Goal: Find specific page/section: Find specific page/section

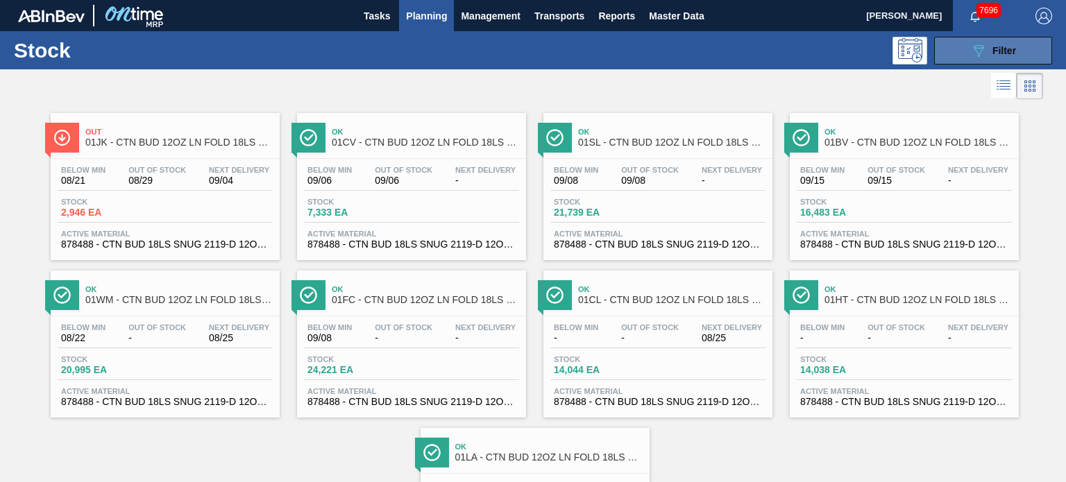
click at [963, 55] on button "089F7B8B-B2A5-4AFE-B5C0-19BA573D28AC Filter" at bounding box center [993, 51] width 118 height 28
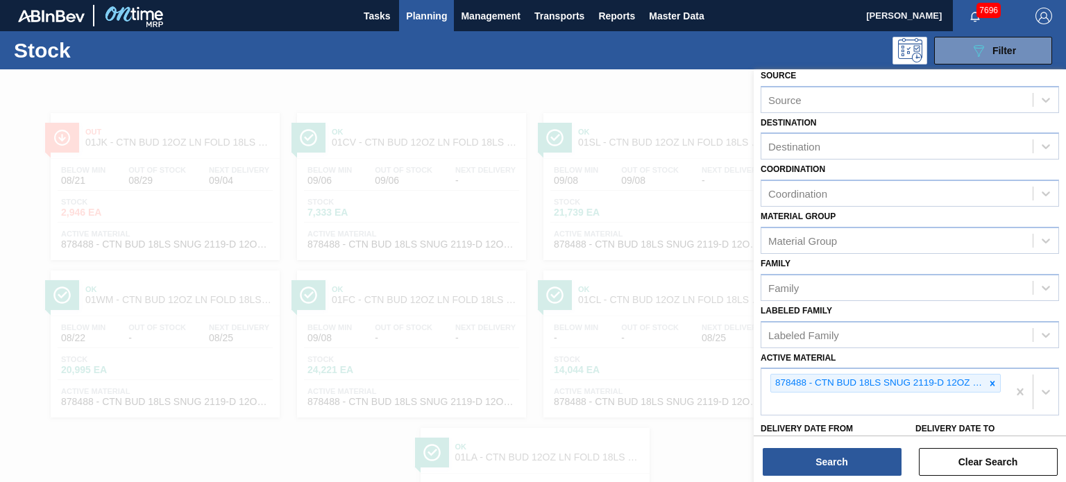
scroll to position [139, 0]
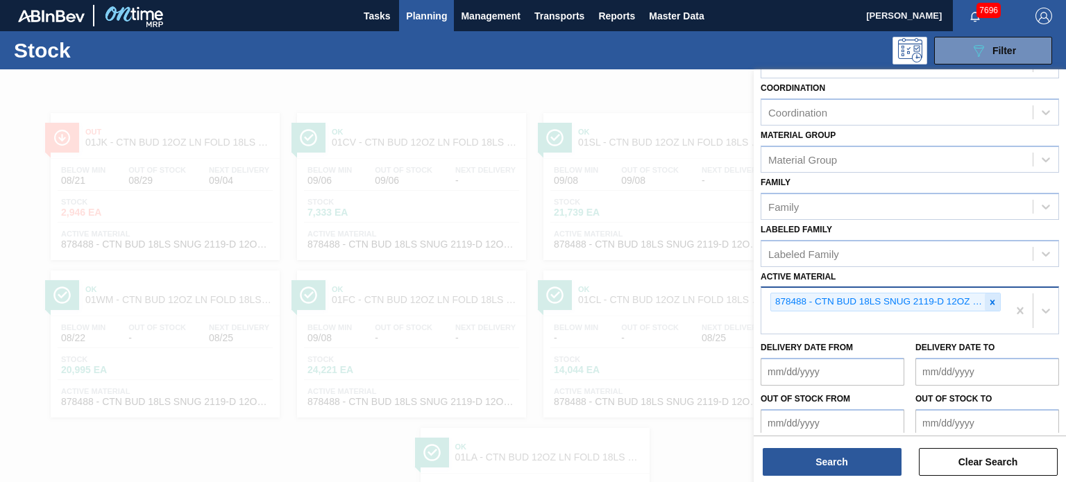
click at [987, 298] on icon at bounding box center [992, 303] width 10 height 10
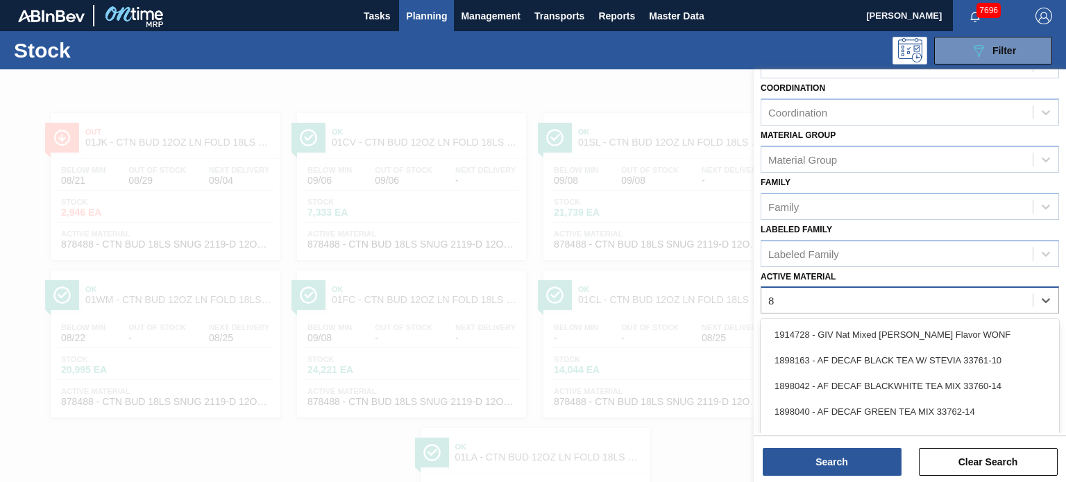
scroll to position [47, 0]
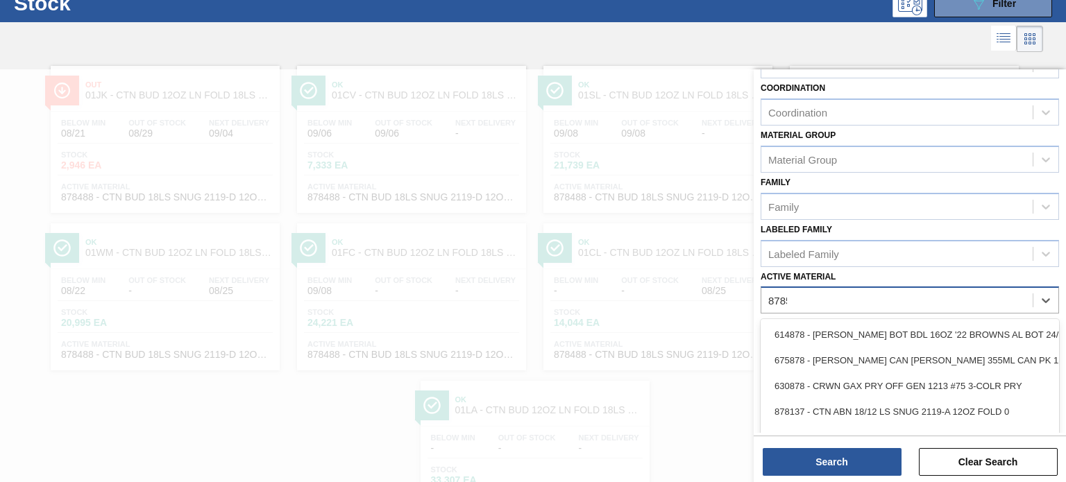
type Material "878513"
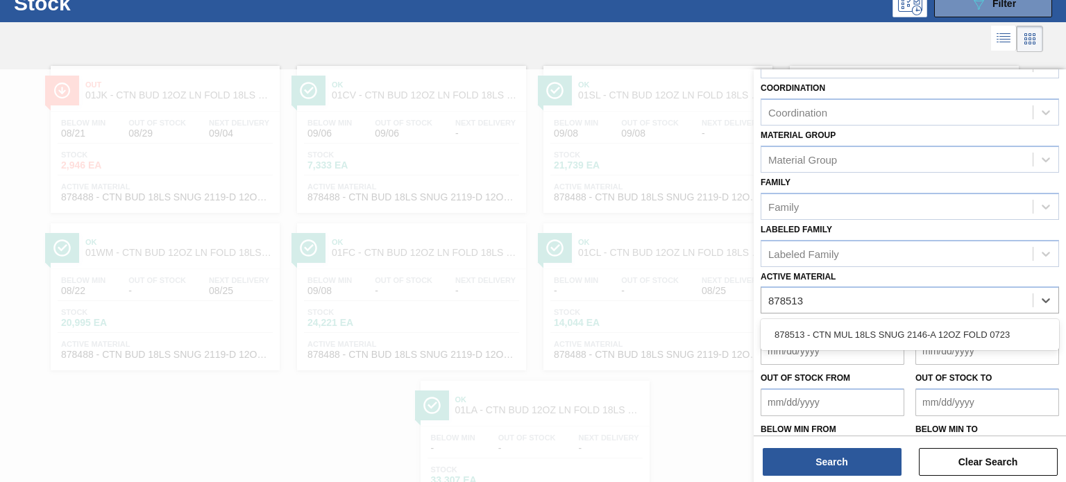
drag, startPoint x: 924, startPoint y: 330, endPoint x: 862, endPoint y: 422, distance: 111.0
click at [925, 329] on div "878513 - CTN MUL 18LS SNUG 2146-A 12OZ FOLD 0723" at bounding box center [909, 335] width 298 height 26
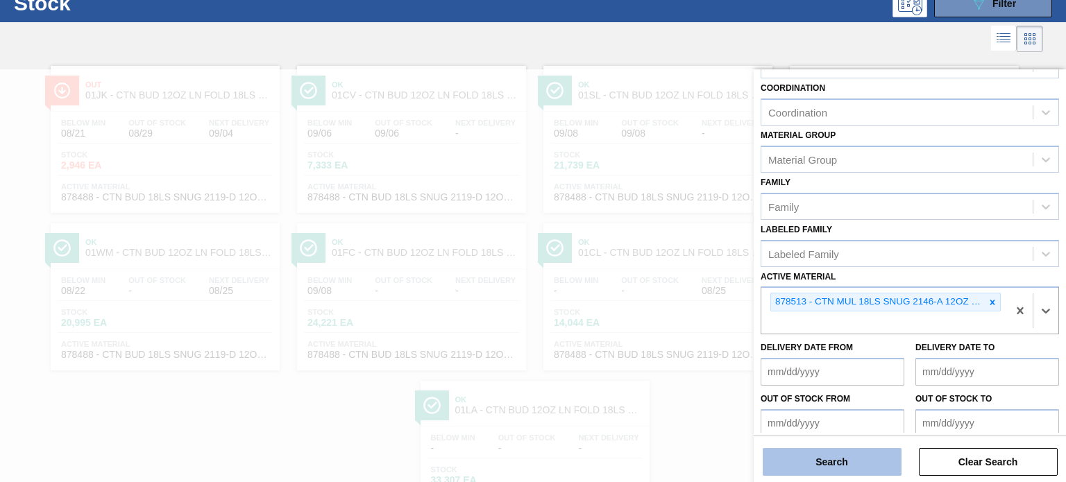
click at [838, 458] on button "Search" at bounding box center [831, 462] width 139 height 28
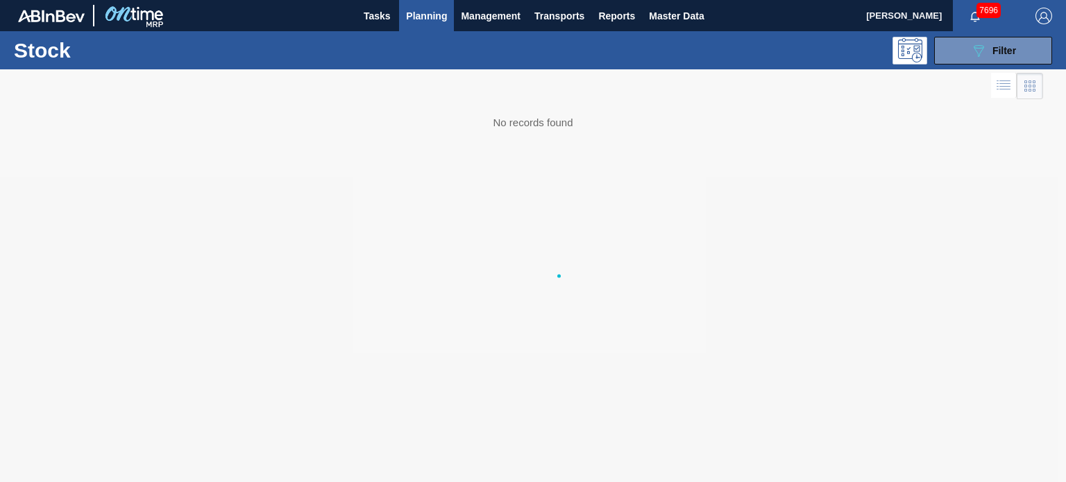
scroll to position [0, 0]
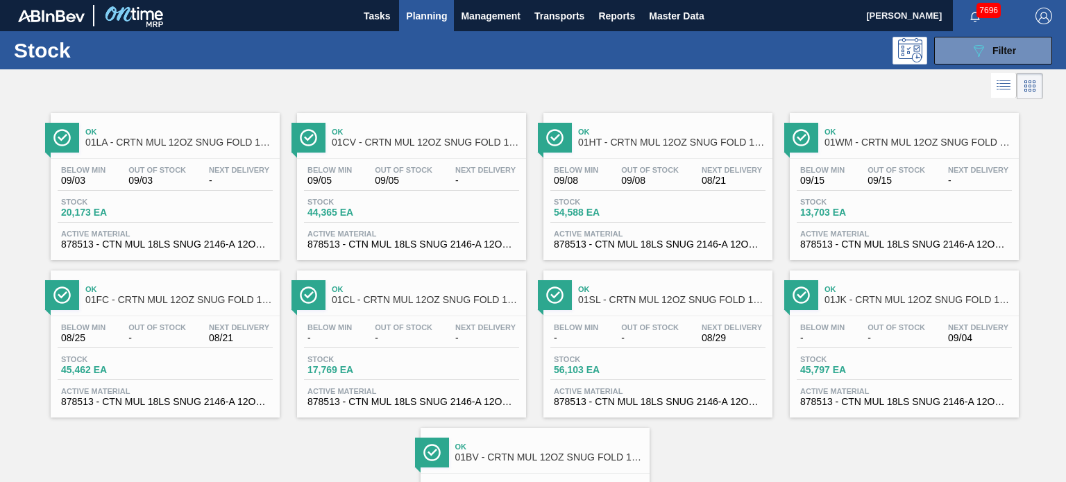
click at [640, 157] on div "Ok 01HT - CRTN MUL 12OZ SNUG FOLD 18LS 2146-A AQUEOUS COATING Below Min 09/08 O…" at bounding box center [657, 186] width 229 height 147
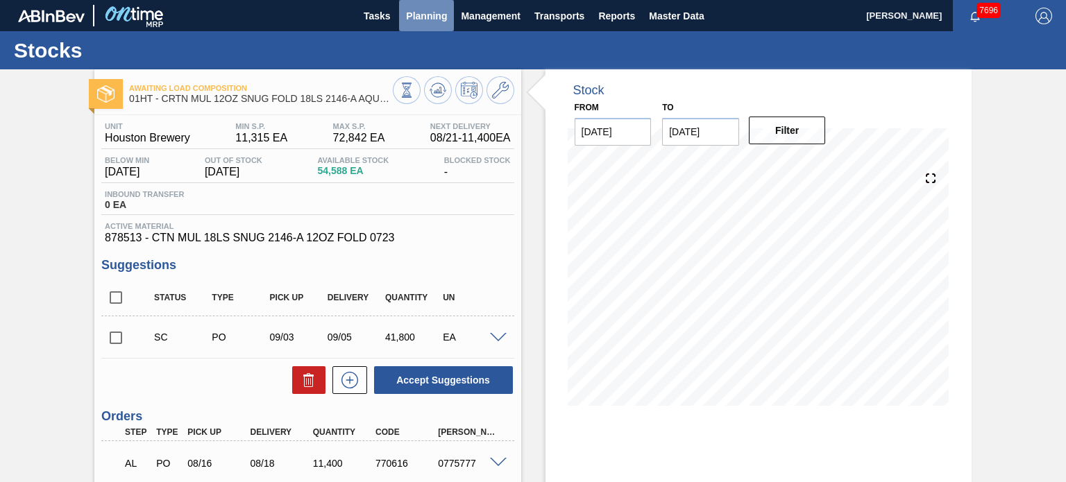
click at [440, 13] on span "Planning" at bounding box center [426, 16] width 41 height 17
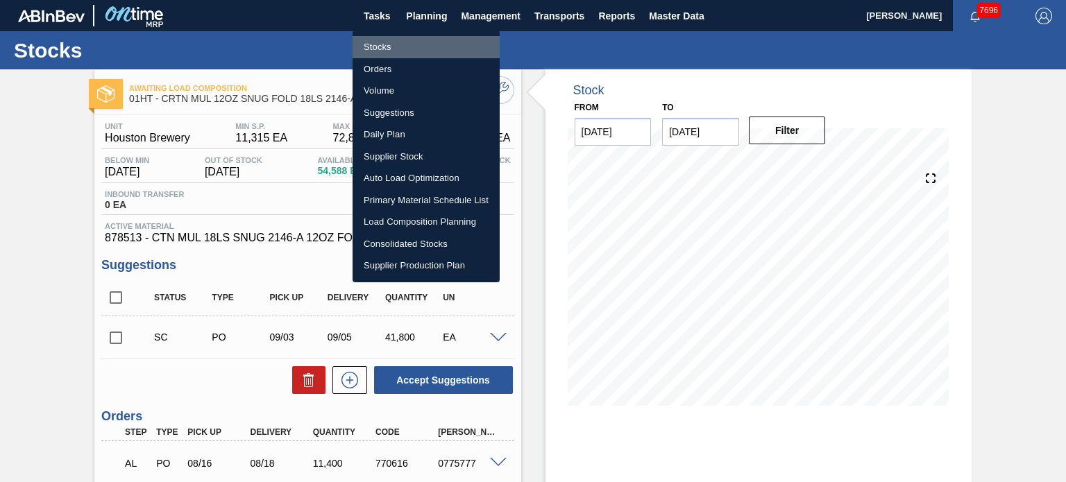
click at [380, 52] on li "Stocks" at bounding box center [425, 47] width 147 height 22
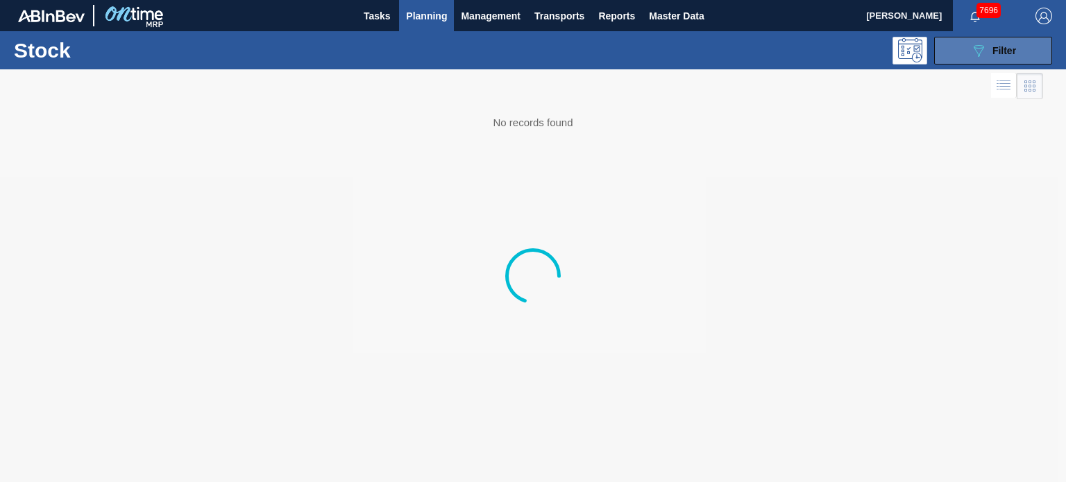
click at [988, 42] on div "089F7B8B-B2A5-4AFE-B5C0-19BA573D28AC Filter" at bounding box center [993, 50] width 46 height 17
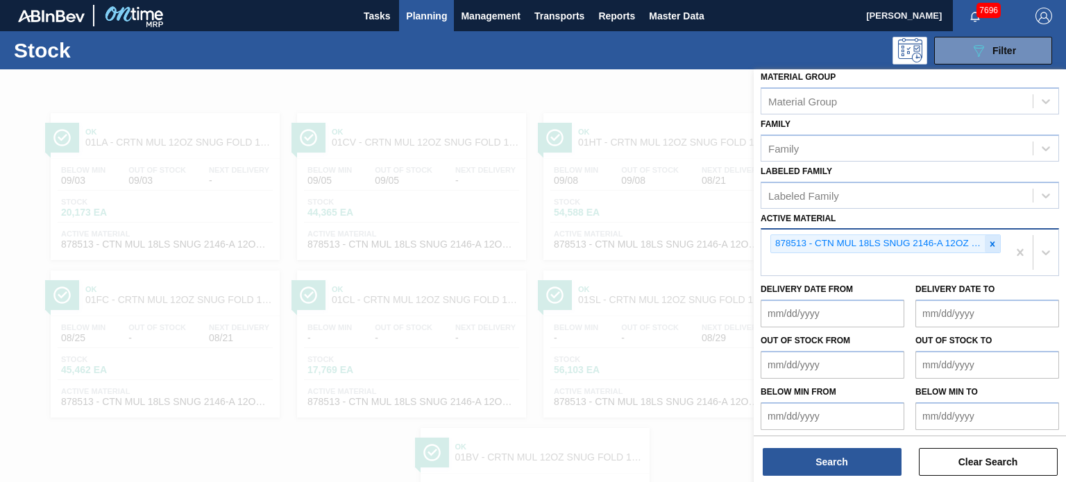
click at [996, 241] on div at bounding box center [991, 243] width 15 height 17
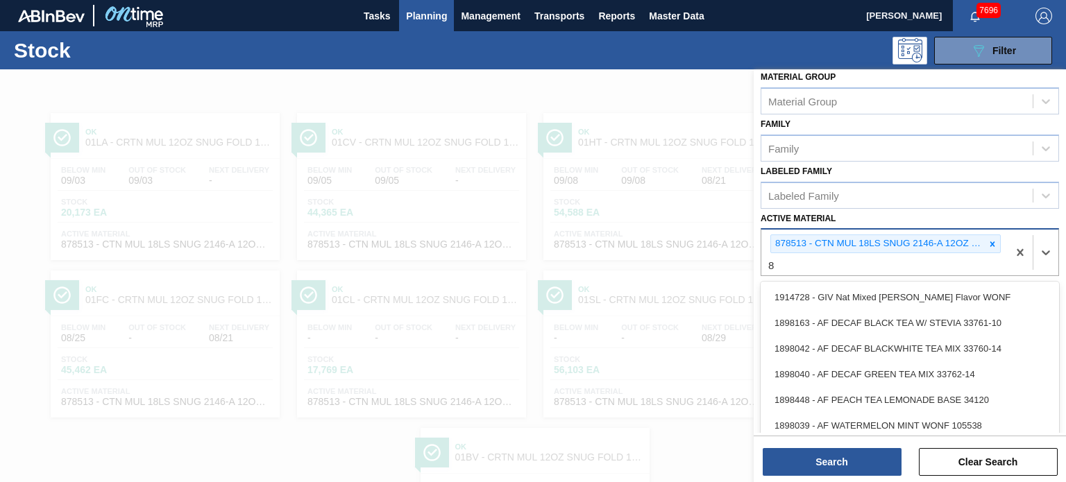
scroll to position [9, 0]
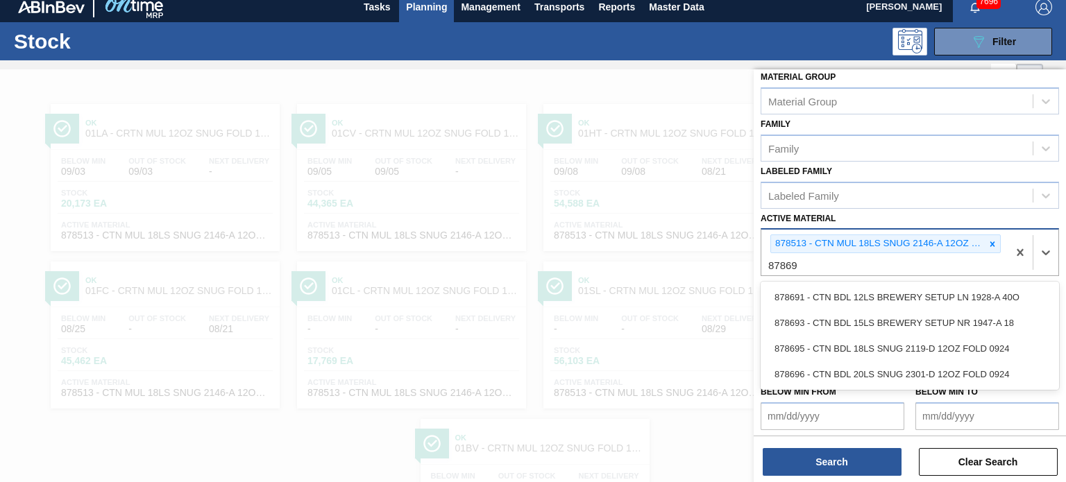
type Material "878695"
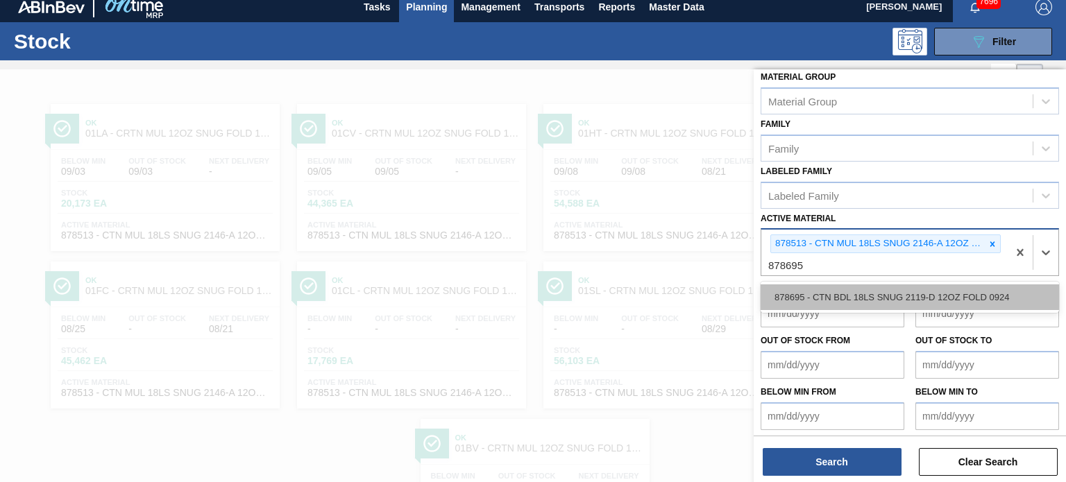
click at [897, 294] on div "878695 - CTN BDL 18LS SNUG 2119-D 12OZ FOLD 0924" at bounding box center [909, 297] width 298 height 26
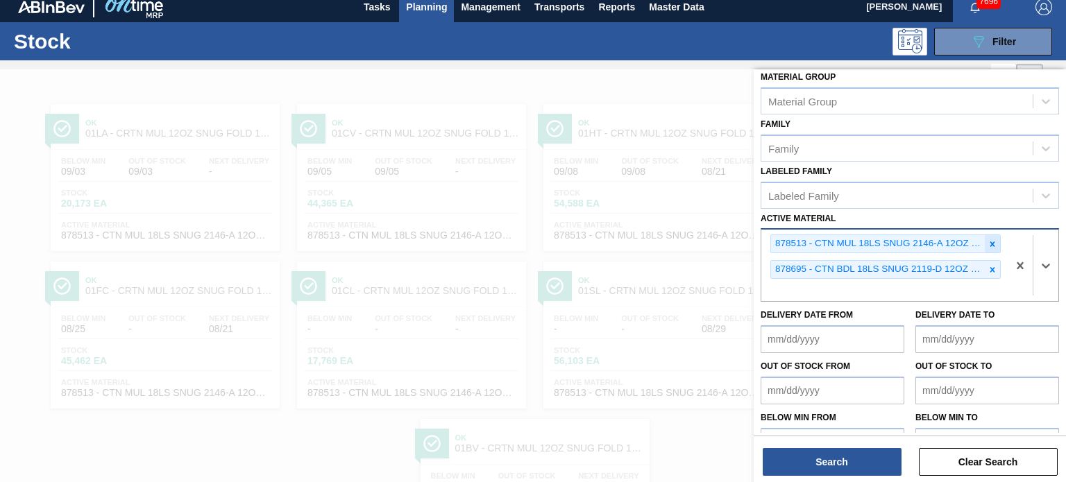
click at [988, 239] on icon at bounding box center [992, 244] width 10 height 10
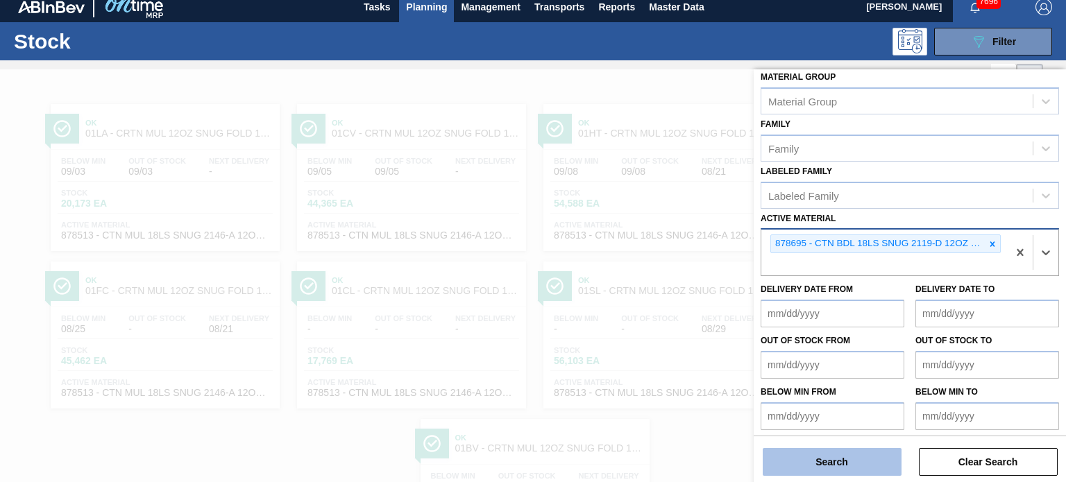
click at [860, 465] on button "Search" at bounding box center [831, 462] width 139 height 28
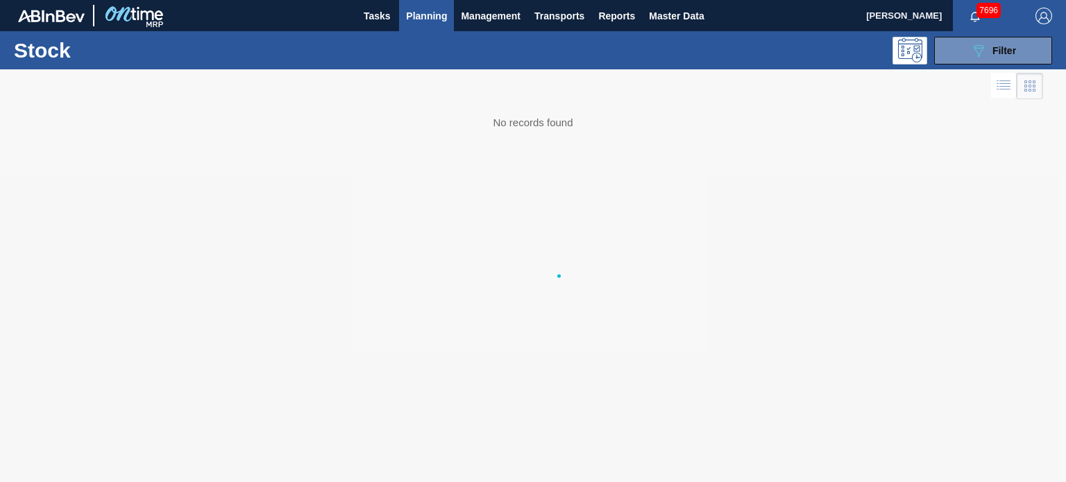
scroll to position [0, 0]
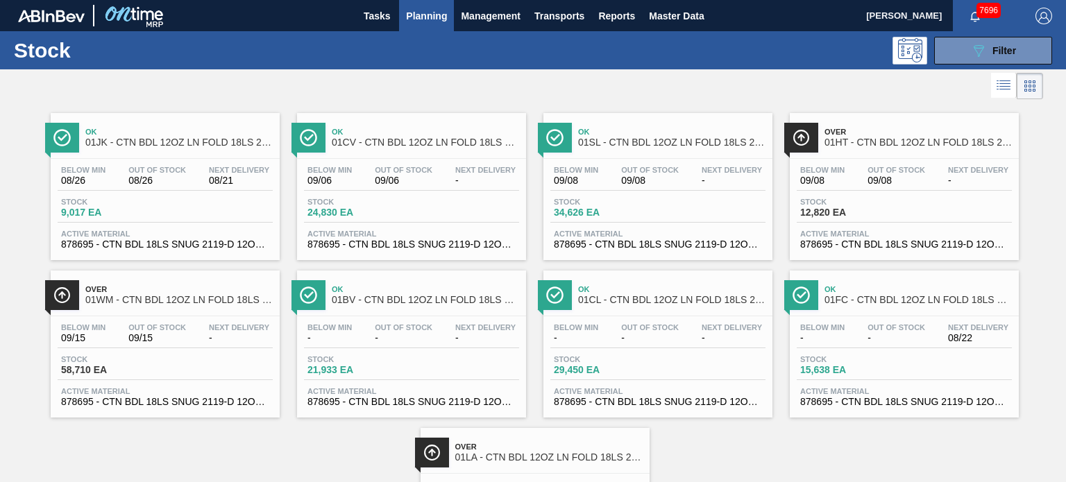
click at [835, 141] on span "01HT - CTN BDL 12OZ LN FOLD 18LS 2119-A" at bounding box center [917, 142] width 187 height 10
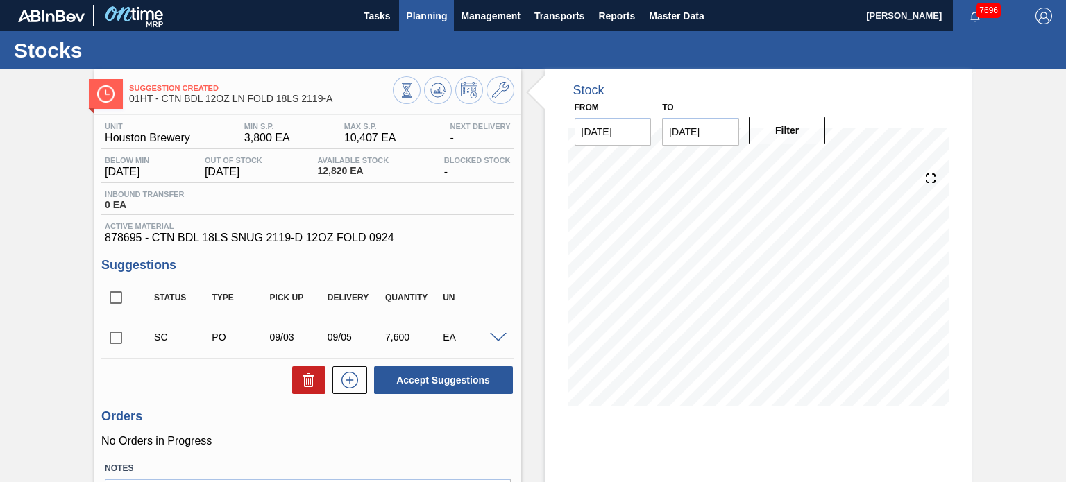
click at [422, 13] on span "Planning" at bounding box center [426, 16] width 41 height 17
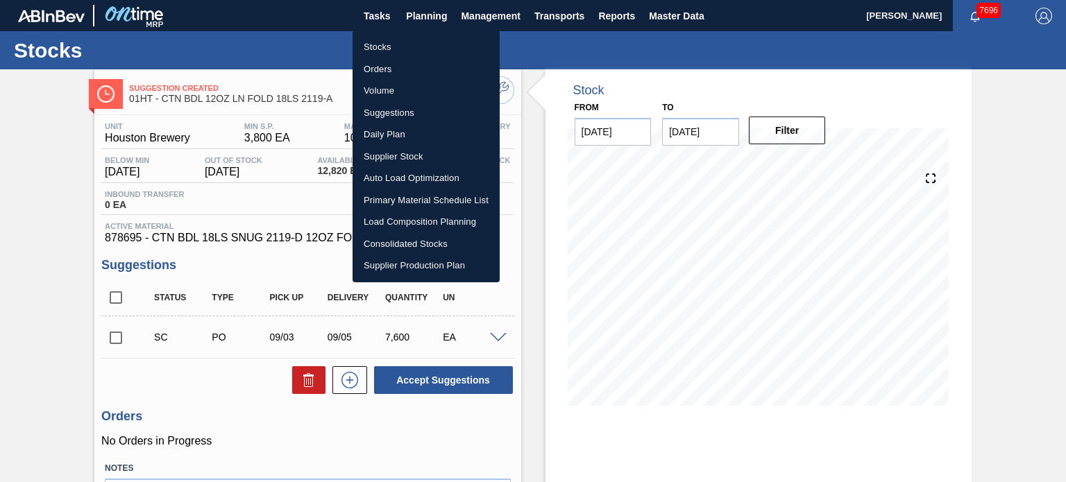
click at [382, 50] on li "Stocks" at bounding box center [425, 47] width 147 height 22
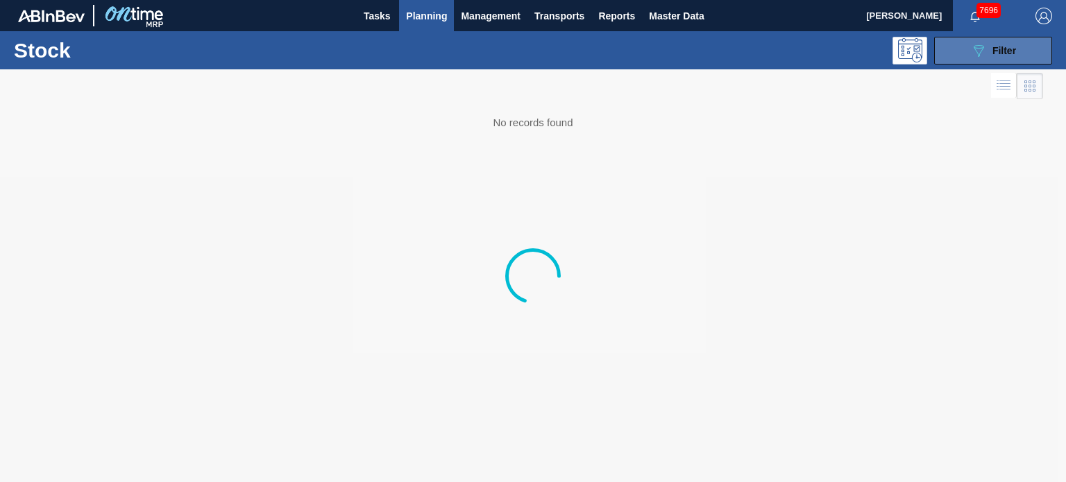
click at [985, 53] on icon "089F7B8B-B2A5-4AFE-B5C0-19BA573D28AC" at bounding box center [978, 50] width 17 height 17
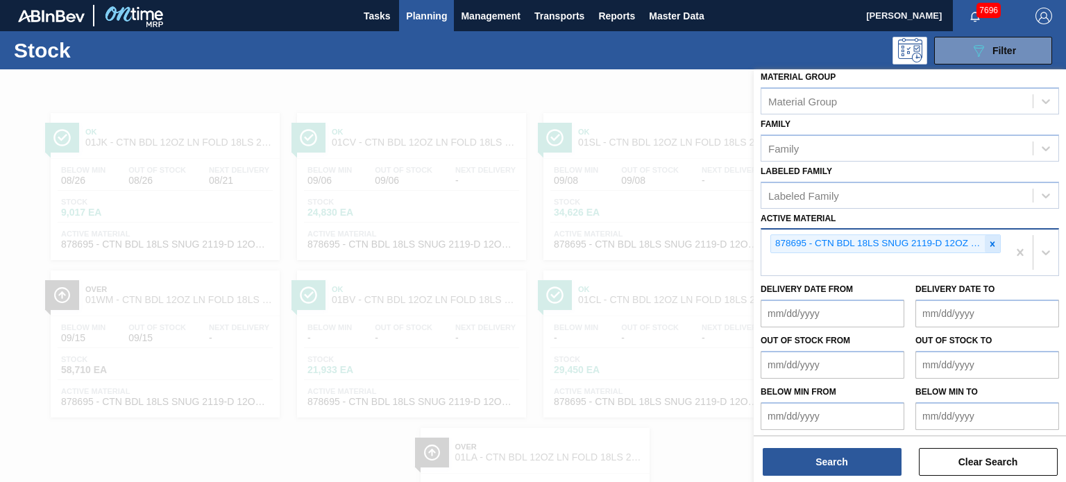
click at [993, 241] on icon at bounding box center [992, 243] width 5 height 5
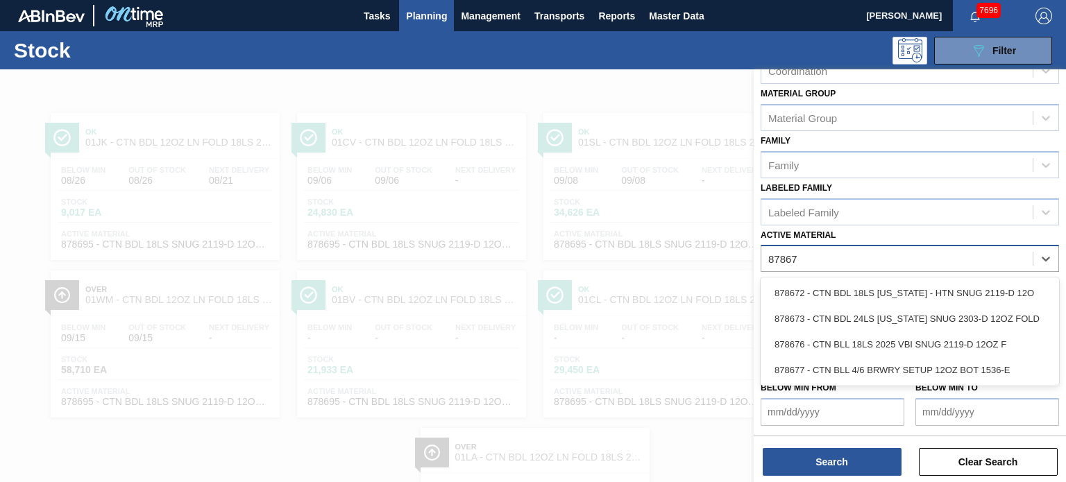
scroll to position [177, 0]
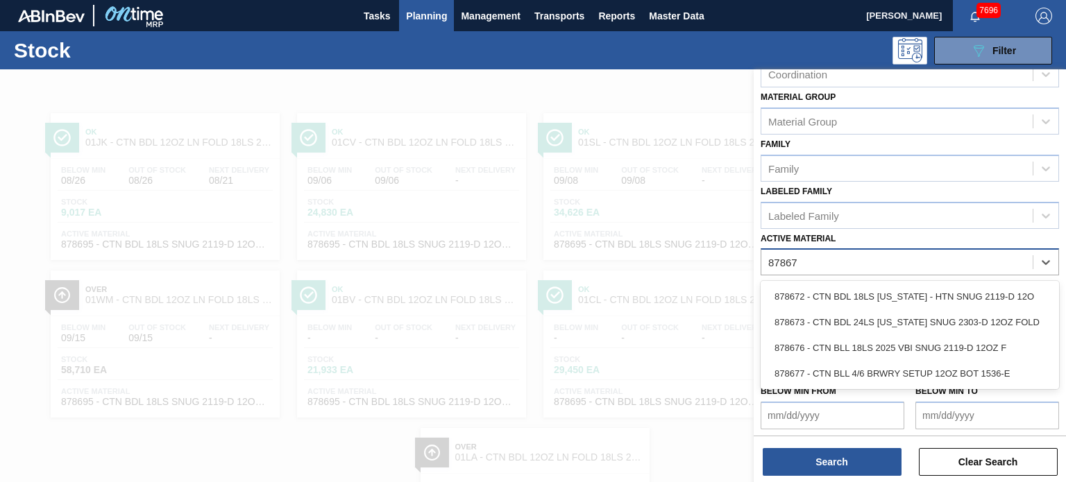
type Material "878672"
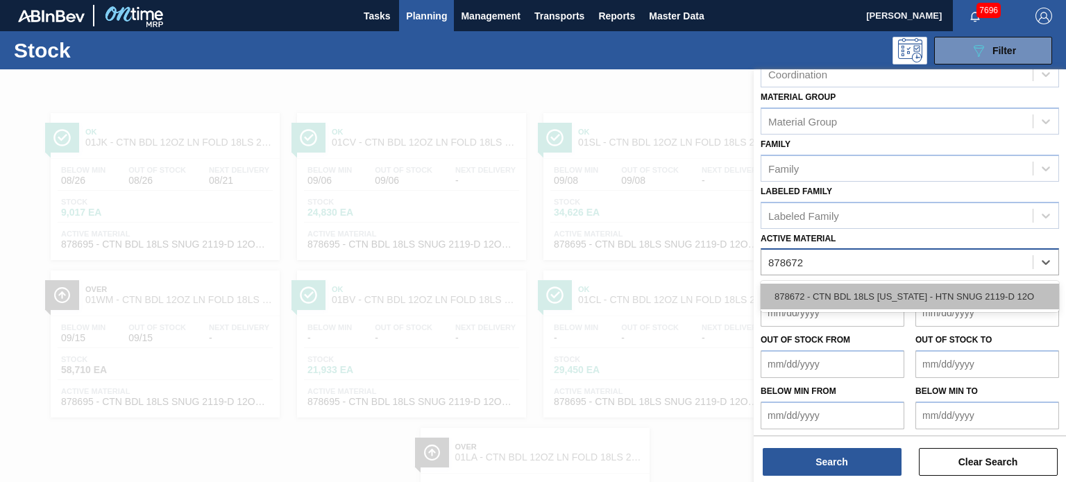
click at [875, 293] on div "878672 - CTN BDL 18LS [US_STATE] - HTN SNUG 2119-D 12O" at bounding box center [909, 297] width 298 height 26
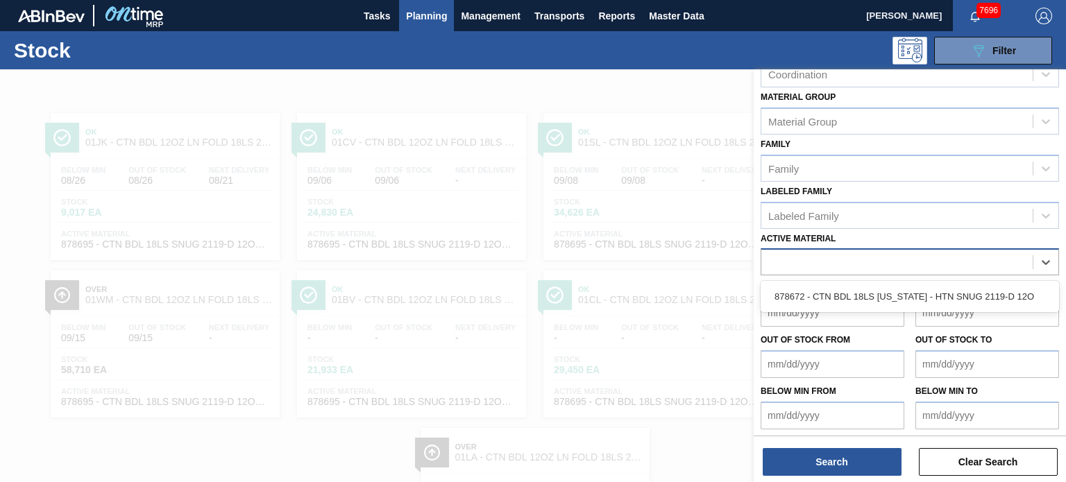
scroll to position [197, 0]
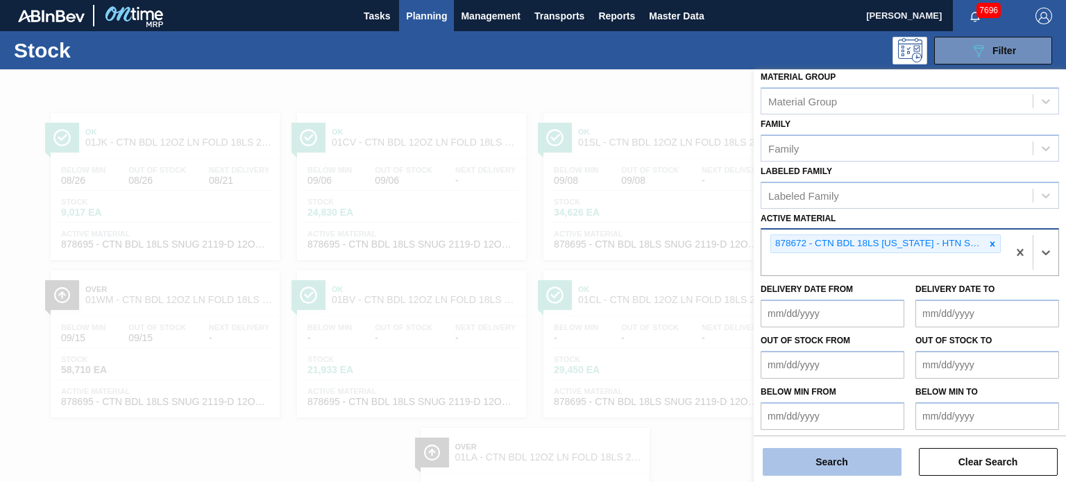
click at [841, 465] on button "Search" at bounding box center [831, 462] width 139 height 28
